Goal: Information Seeking & Learning: Check status

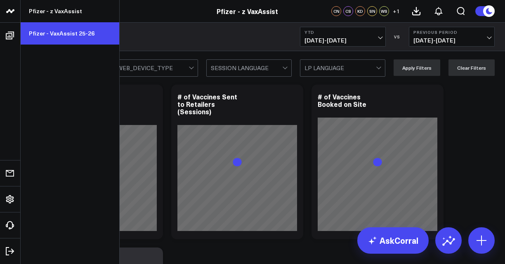
click at [66, 31] on link "Pfizer - VaxAssist 25-26" at bounding box center [70, 33] width 99 height 22
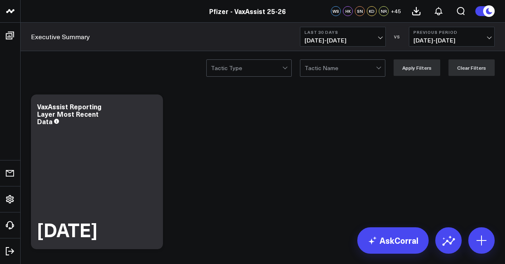
scroll to position [176, 0]
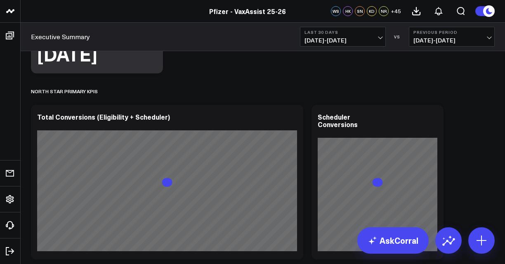
click at [367, 41] on span "[DATE] - [DATE]" at bounding box center [343, 40] width 77 height 7
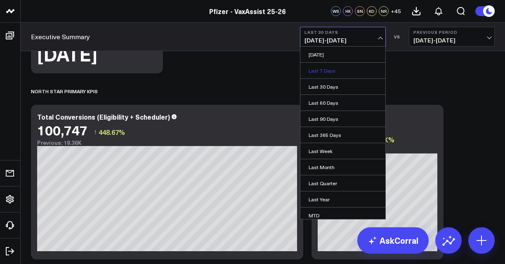
click at [333, 72] on link "Last 7 Days" at bounding box center [343, 71] width 85 height 16
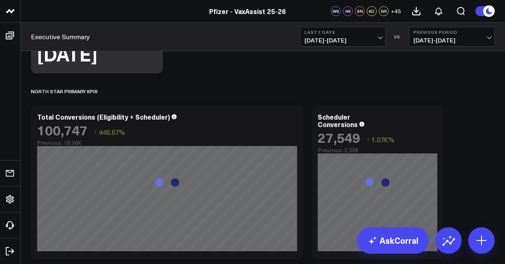
click at [354, 41] on span "[DATE] - [DATE]" at bounding box center [343, 40] width 77 height 7
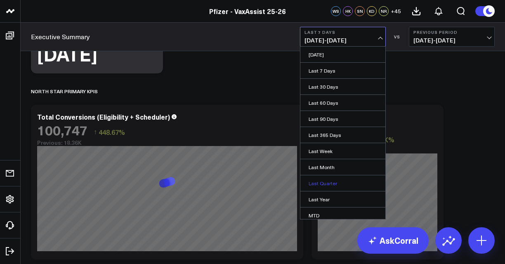
scroll to position [50, 0]
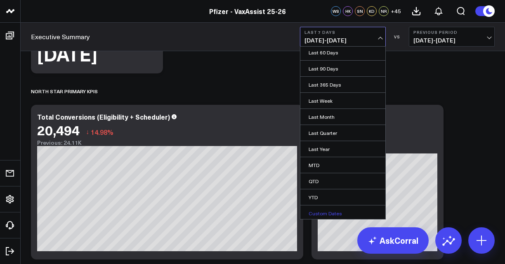
click at [324, 213] on link "Custom Dates" at bounding box center [343, 214] width 85 height 16
select select "8"
select select "2025"
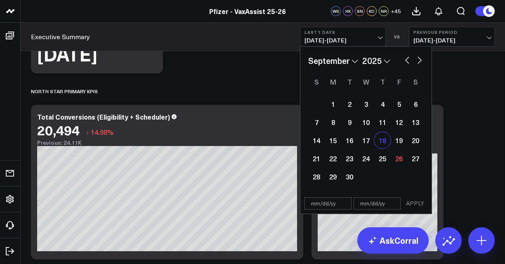
click at [382, 140] on div "18" at bounding box center [382, 140] width 17 height 17
select select "8"
select select "2025"
type input "[DATE]"
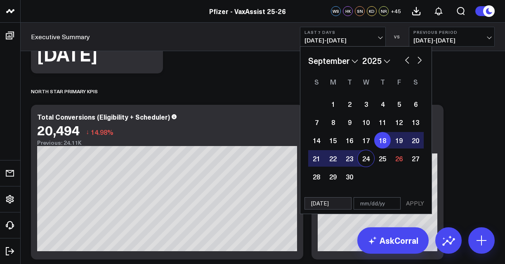
click at [369, 159] on div "24" at bounding box center [366, 158] width 17 height 17
type input "[DATE]"
select select "8"
select select "2025"
click at [412, 201] on button "APPLY" at bounding box center [415, 203] width 25 height 12
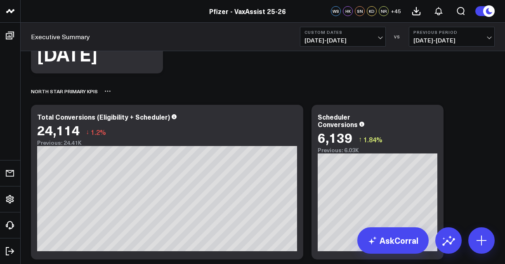
click at [459, 96] on div "North Star Primary KPIs" at bounding box center [263, 91] width 464 height 19
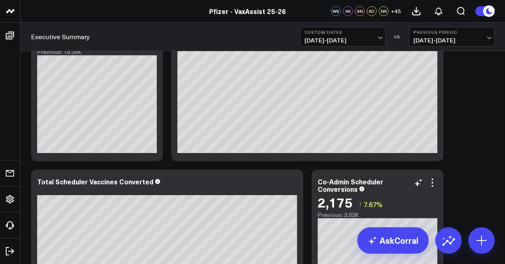
scroll to position [504, 0]
